Goal: Information Seeking & Learning: Learn about a topic

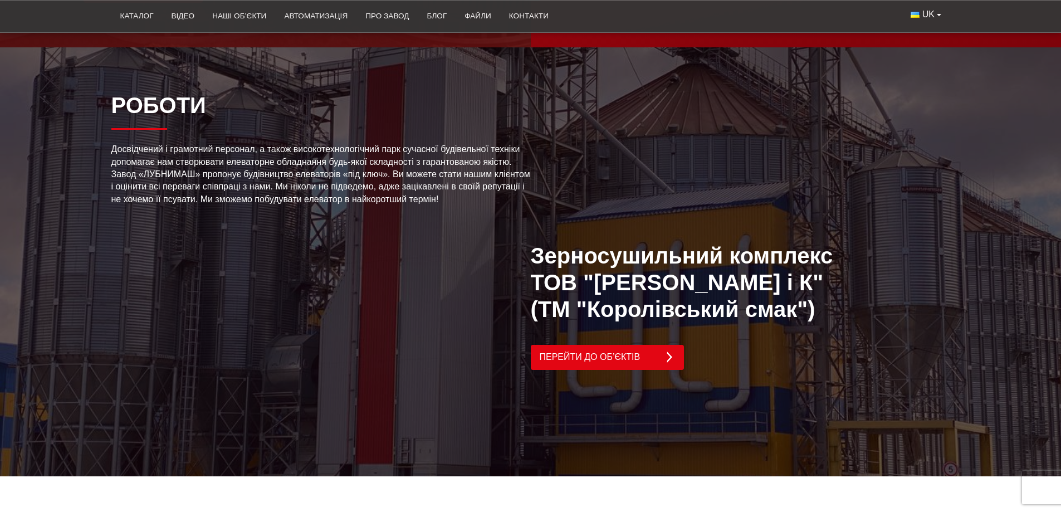
scroll to position [2283, 0]
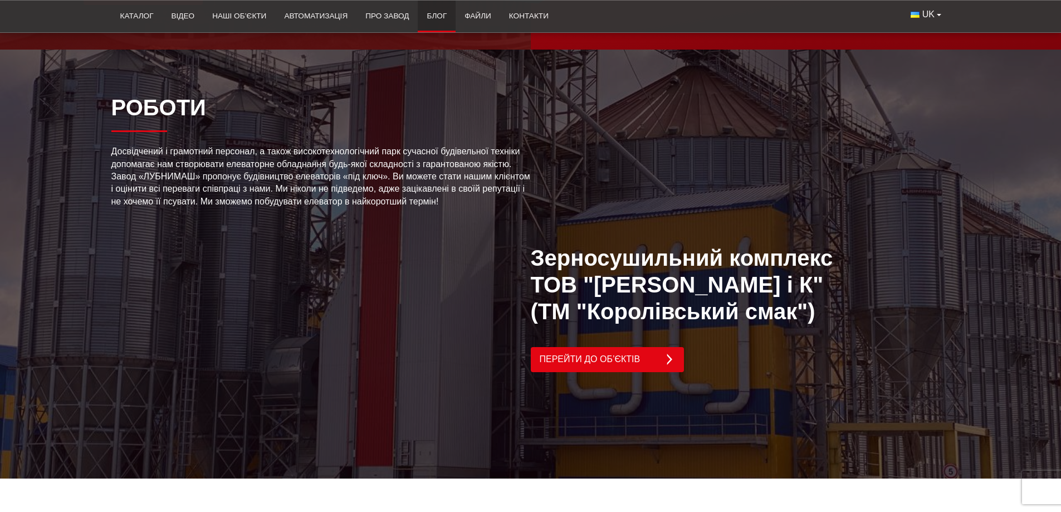
click at [431, 17] on link "Блог" at bounding box center [437, 16] width 38 height 24
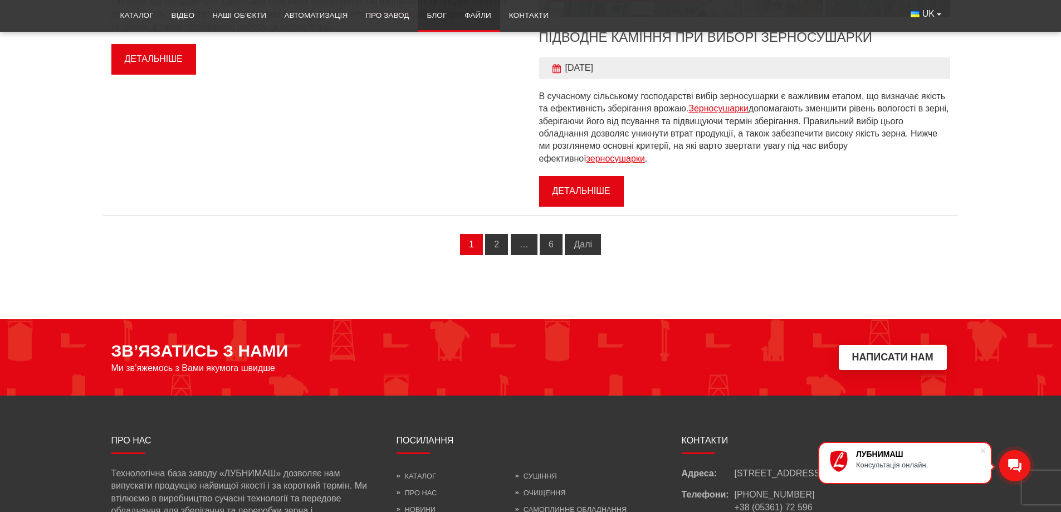
scroll to position [1138, 0]
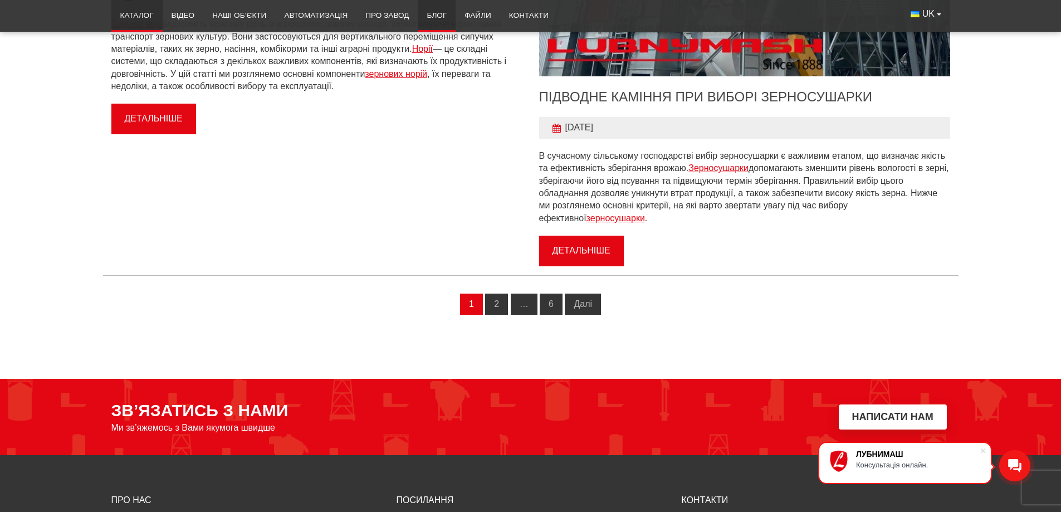
click at [128, 14] on link "Каталог" at bounding box center [136, 15] width 51 height 24
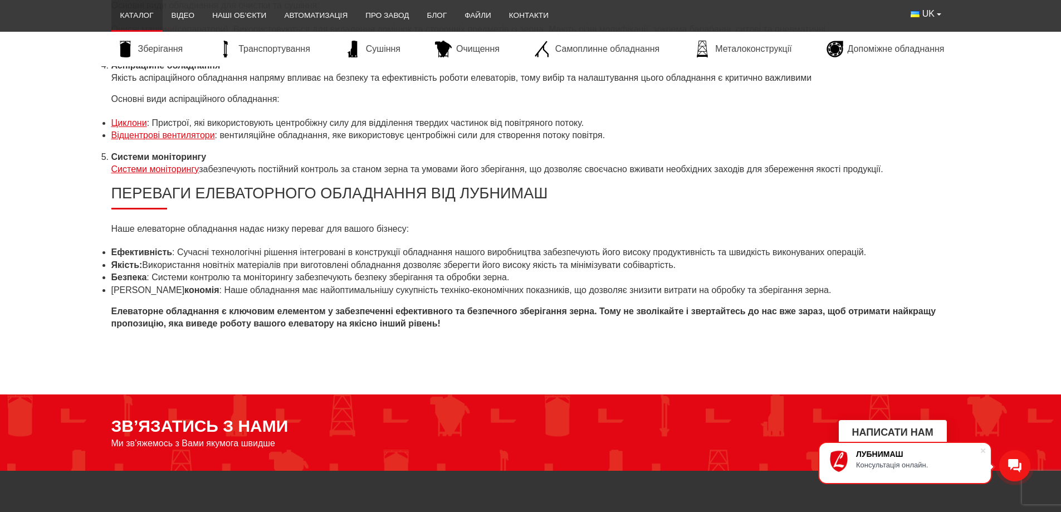
scroll to position [4621, 0]
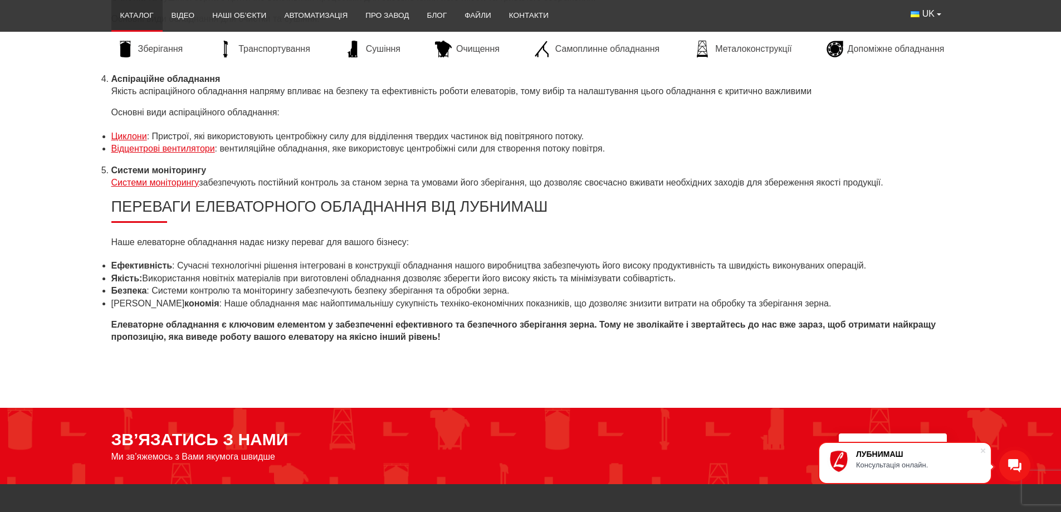
click at [139, 183] on link "Системи моніторингу" at bounding box center [155, 182] width 88 height 9
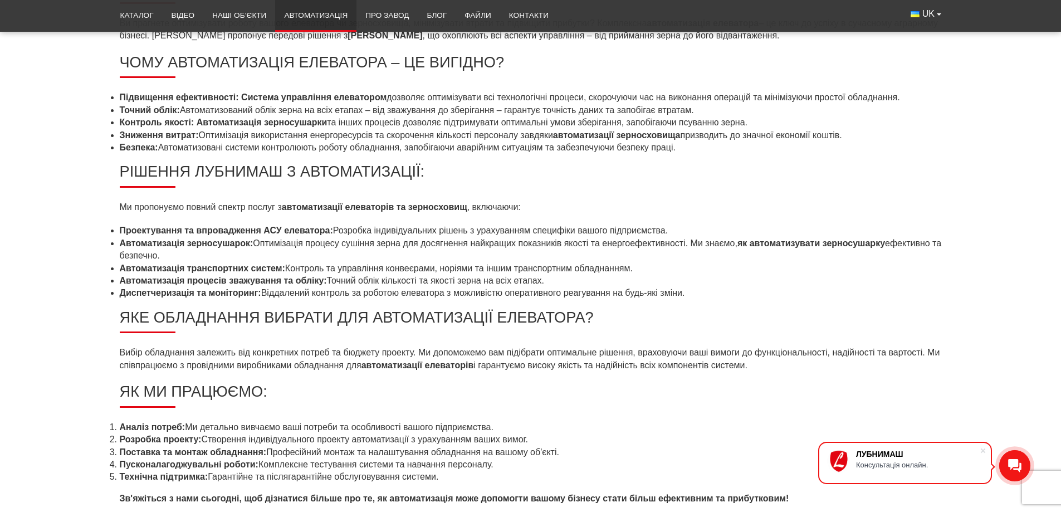
scroll to position [501, 0]
click at [241, 171] on h2 "Рішення Лубнимаш з автоматизації:" at bounding box center [531, 174] width 822 height 25
